Goal: Information Seeking & Learning: Learn about a topic

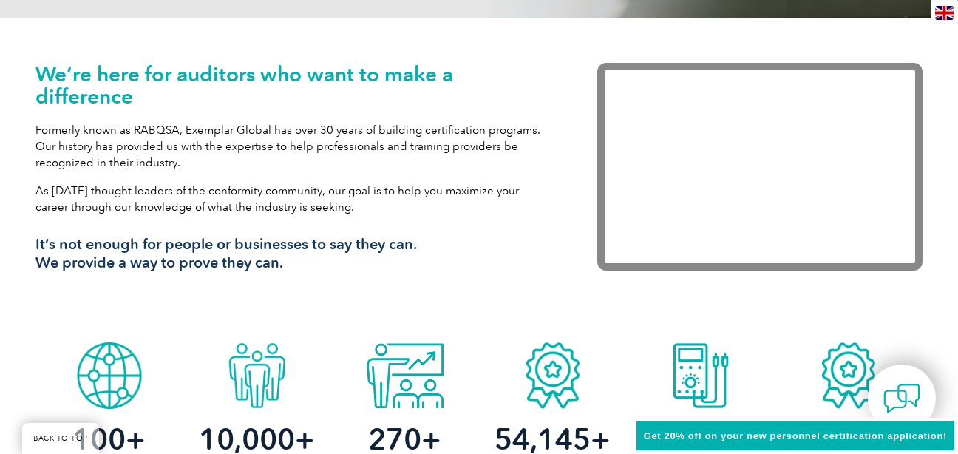
scroll to position [478, 0]
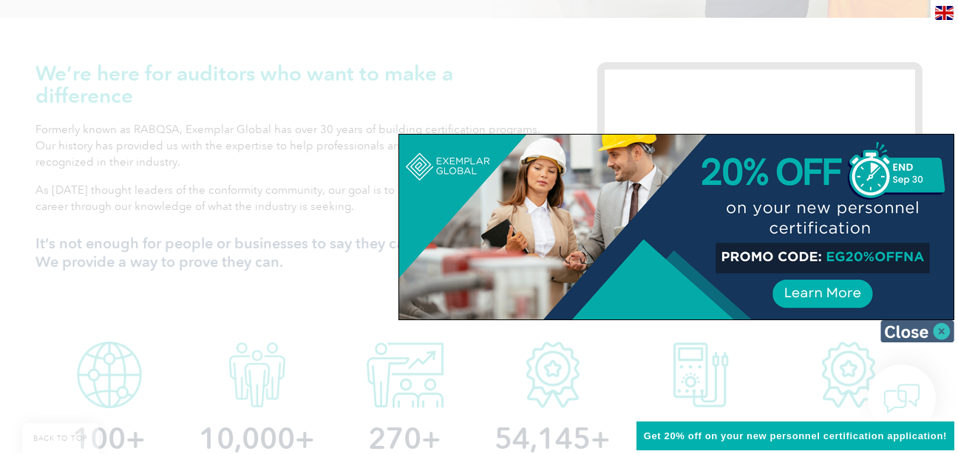
click at [905, 325] on img at bounding box center [918, 331] width 74 height 22
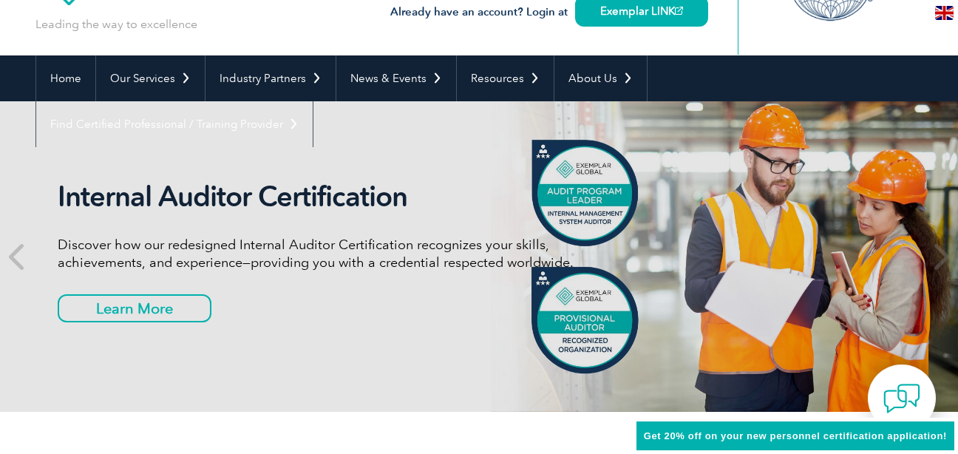
scroll to position [0, 0]
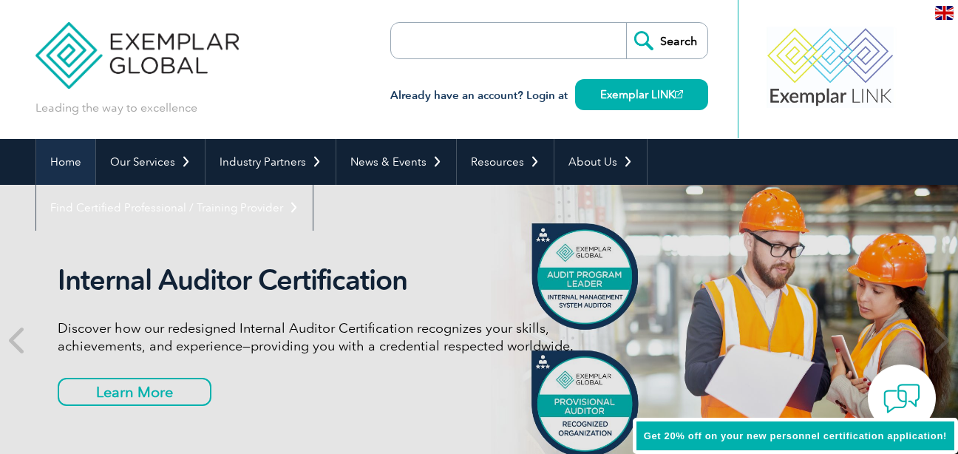
click at [95, 153] on link "Home" at bounding box center [65, 162] width 59 height 46
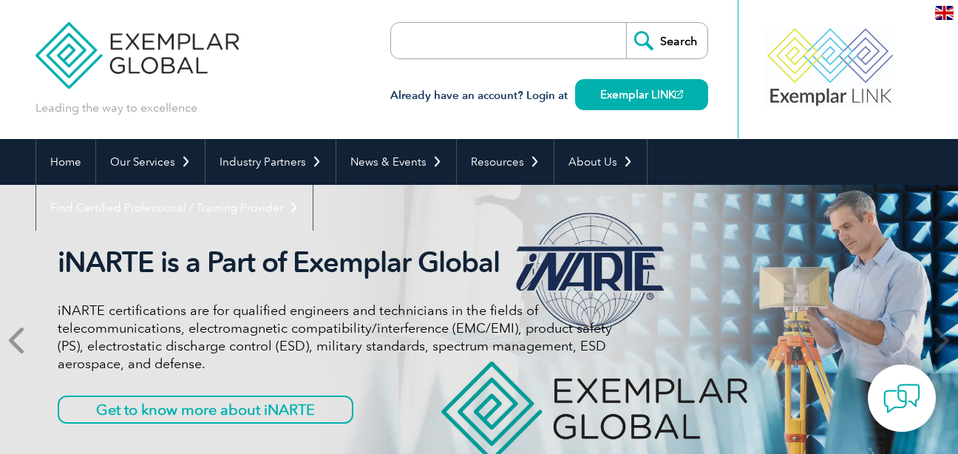
click at [16, 340] on icon at bounding box center [18, 340] width 18 height 0
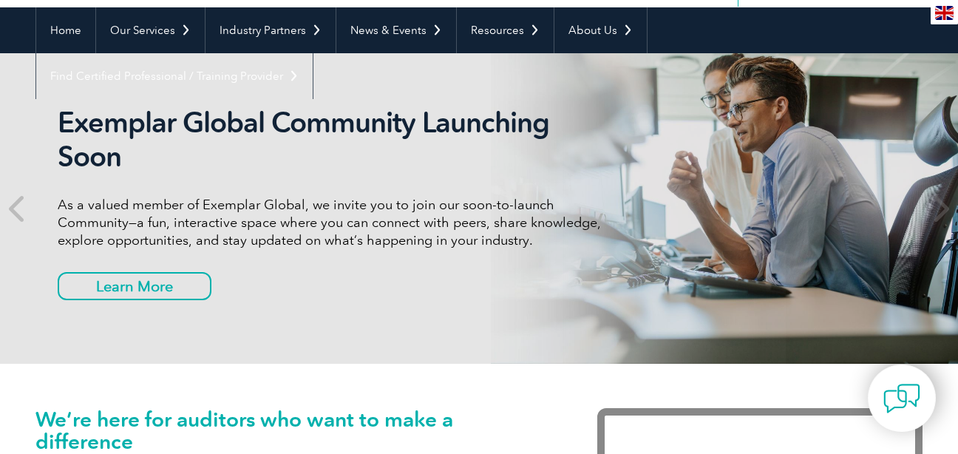
scroll to position [216, 0]
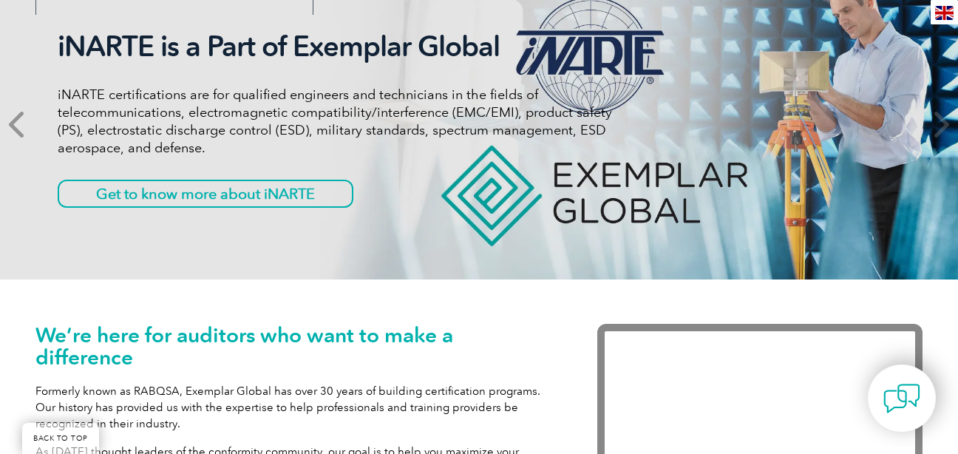
click at [16, 124] on icon at bounding box center [18, 124] width 18 height 0
click at [25, 124] on icon at bounding box center [18, 124] width 18 height 0
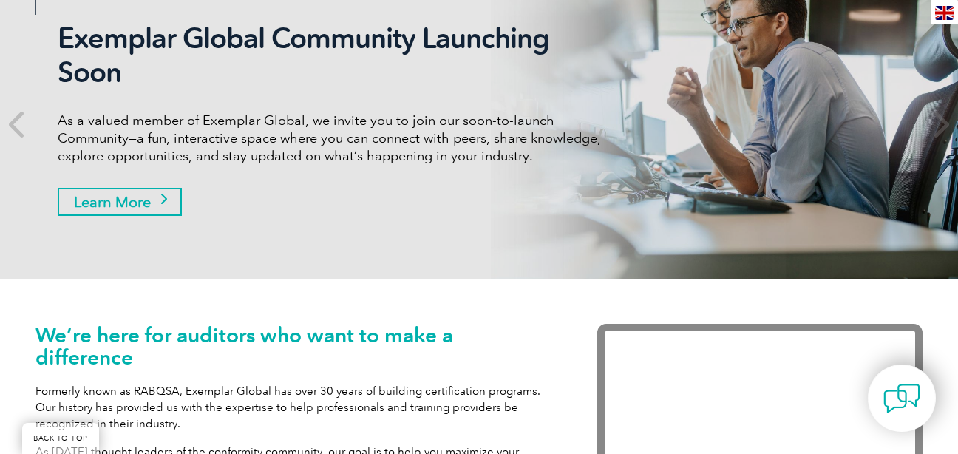
click at [163, 194] on link "Learn More" at bounding box center [120, 202] width 124 height 28
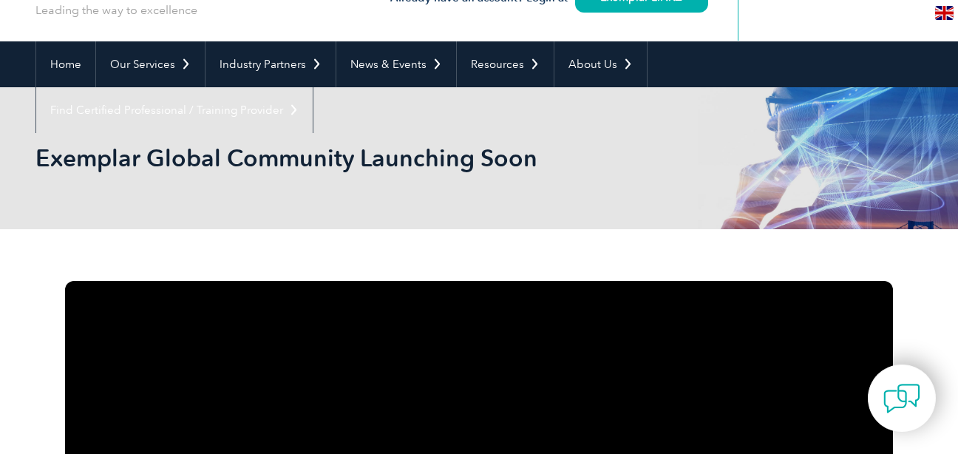
scroll to position [97, 0]
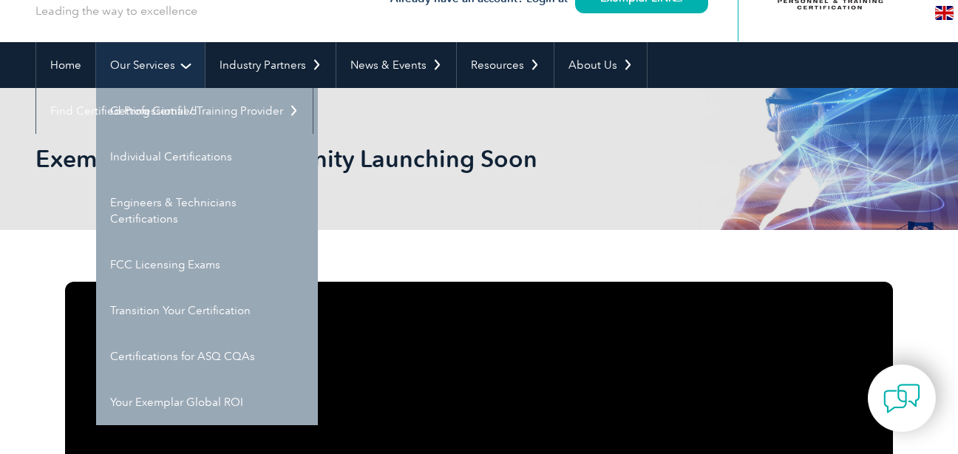
click at [174, 71] on link "Our Services" at bounding box center [150, 65] width 109 height 46
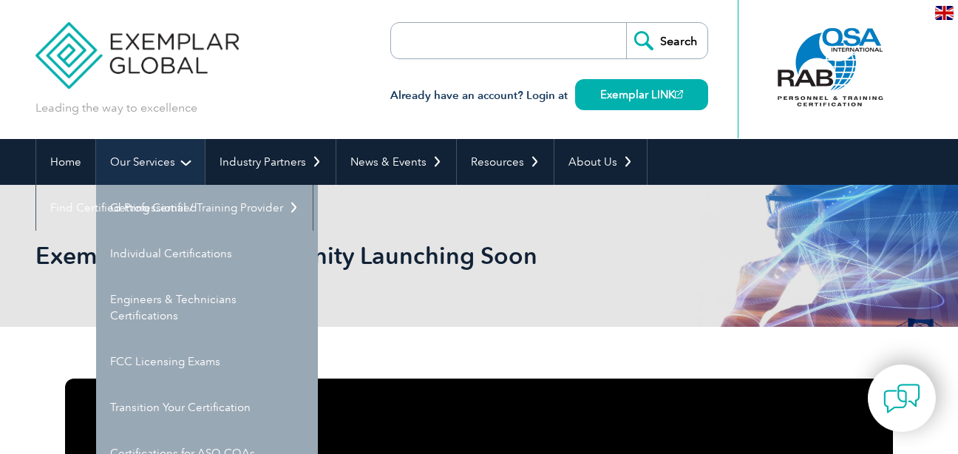
click at [156, 153] on link "Our Services" at bounding box center [150, 162] width 109 height 46
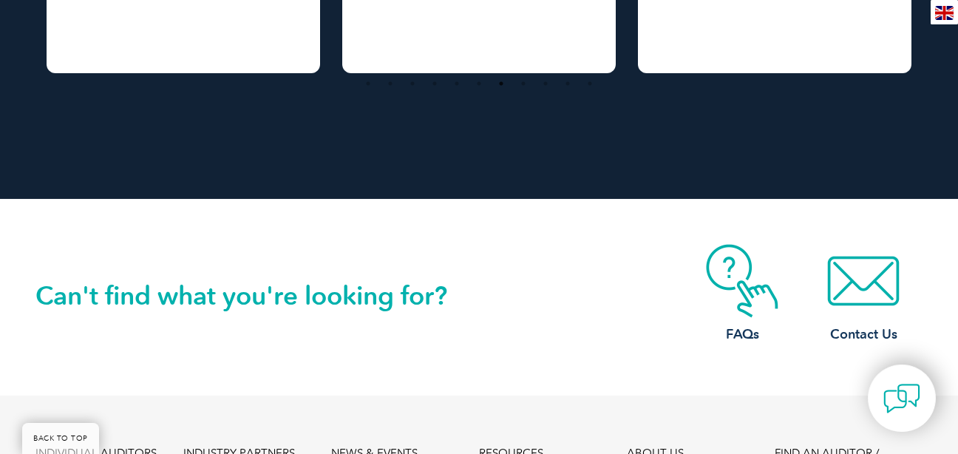
scroll to position [2173, 0]
